Goal: Information Seeking & Learning: Learn about a topic

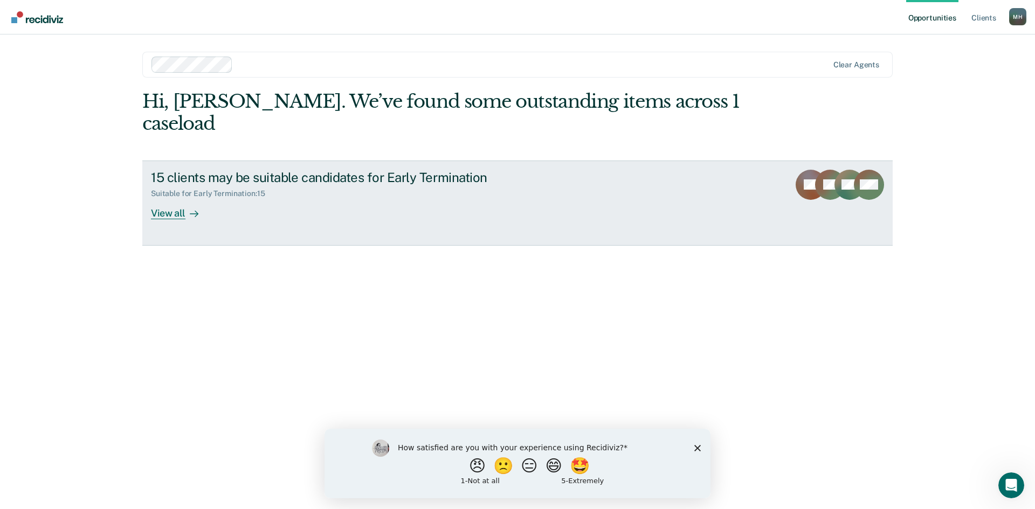
click at [160, 198] on div "View all" at bounding box center [181, 208] width 60 height 21
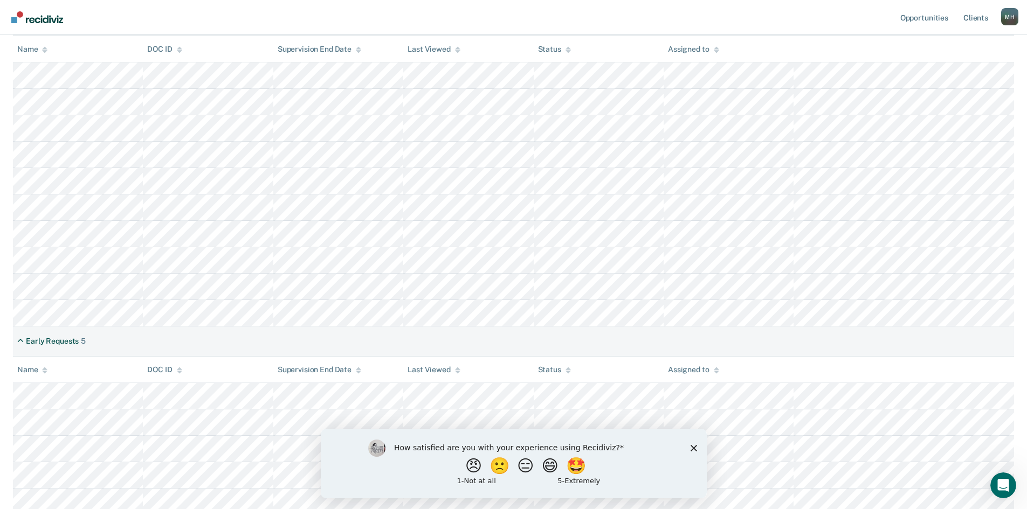
scroll to position [215, 0]
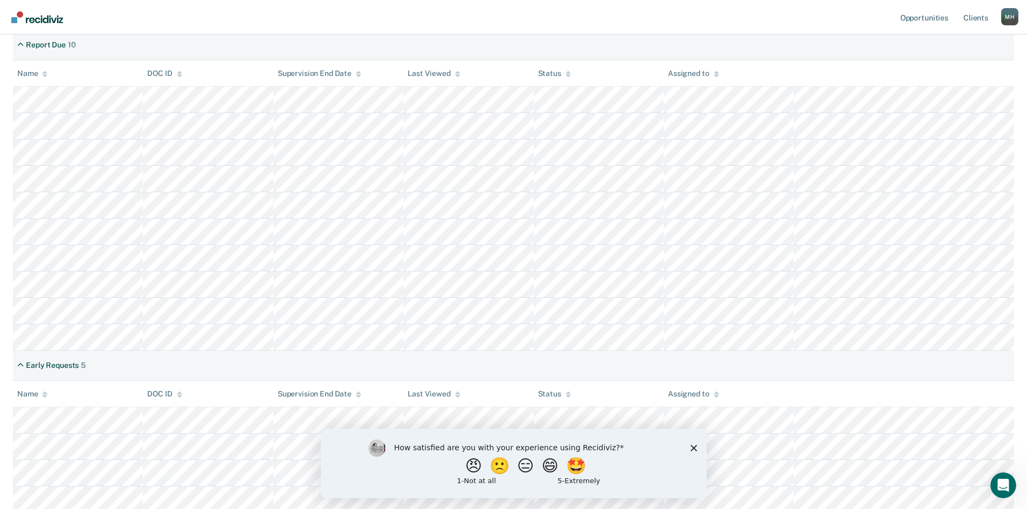
click at [188, 387] on table "Name DOC ID Supervision End Date Last Viewed Status Assigned to" at bounding box center [513, 460] width 1001 height 159
click at [208, 396] on th "DOC ID" at bounding box center [208, 394] width 130 height 26
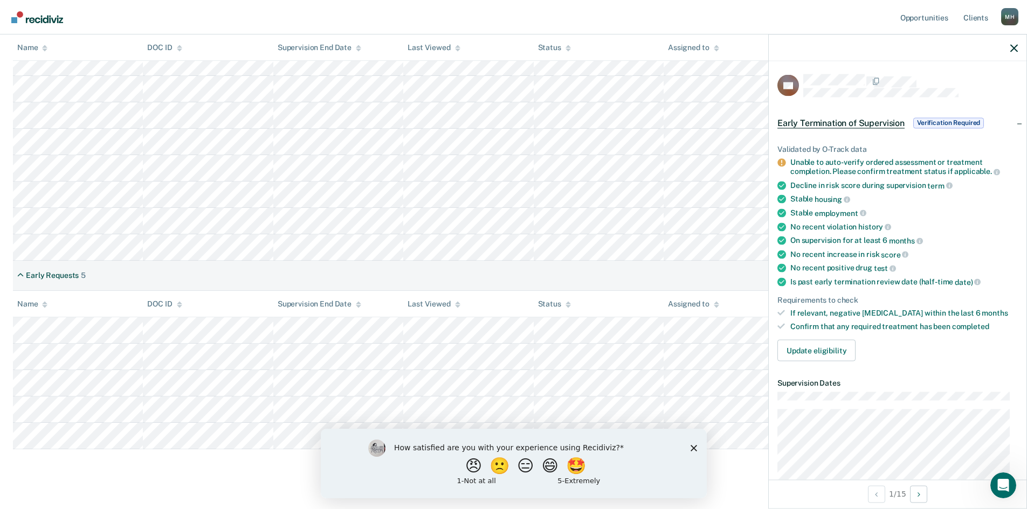
scroll to position [323, 0]
